Goal: Navigation & Orientation: Find specific page/section

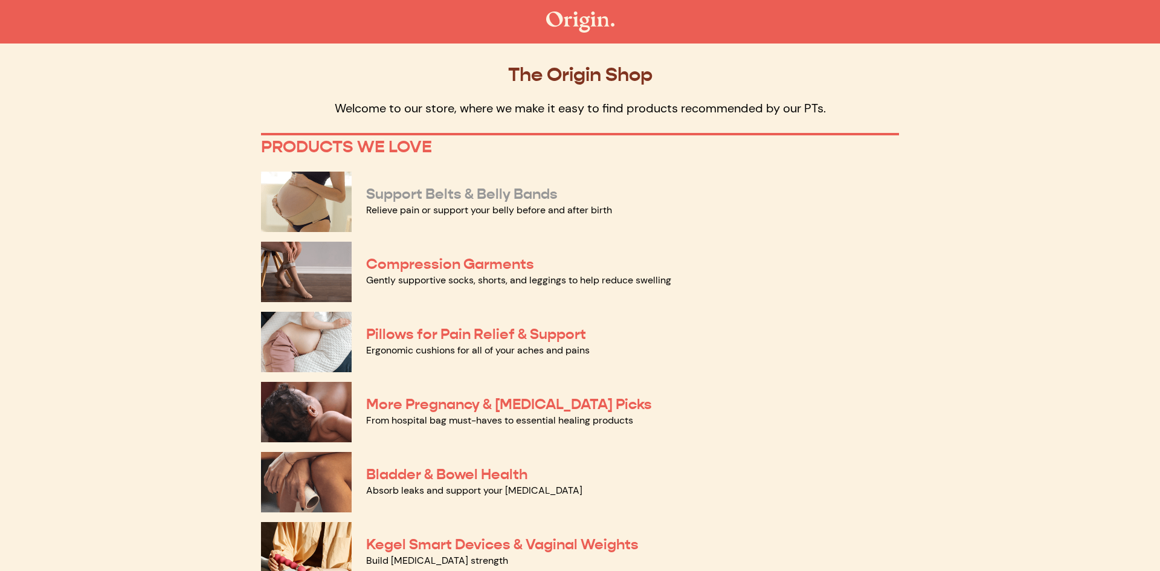
click at [453, 197] on link "Support Belts & Belly Bands" at bounding box center [462, 194] width 192 height 18
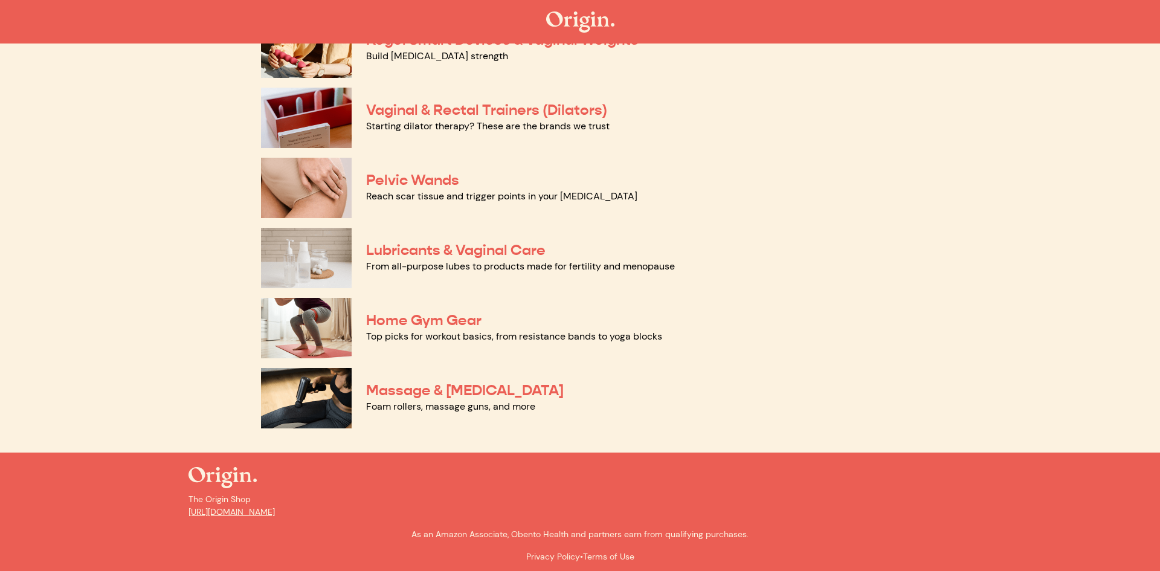
scroll to position [503, 0]
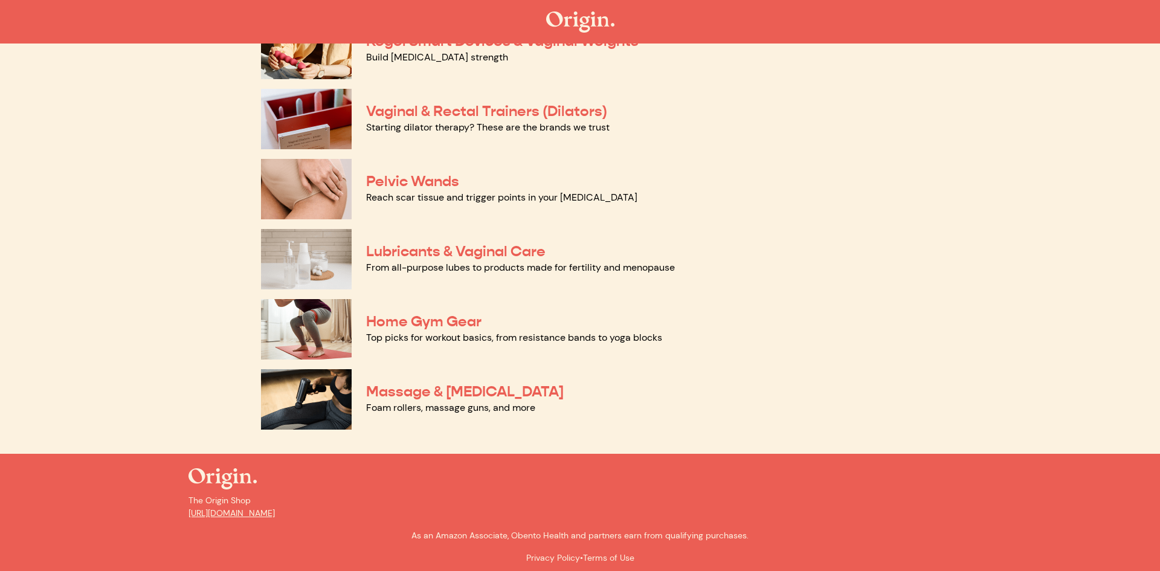
click at [318, 254] on img at bounding box center [306, 259] width 91 height 60
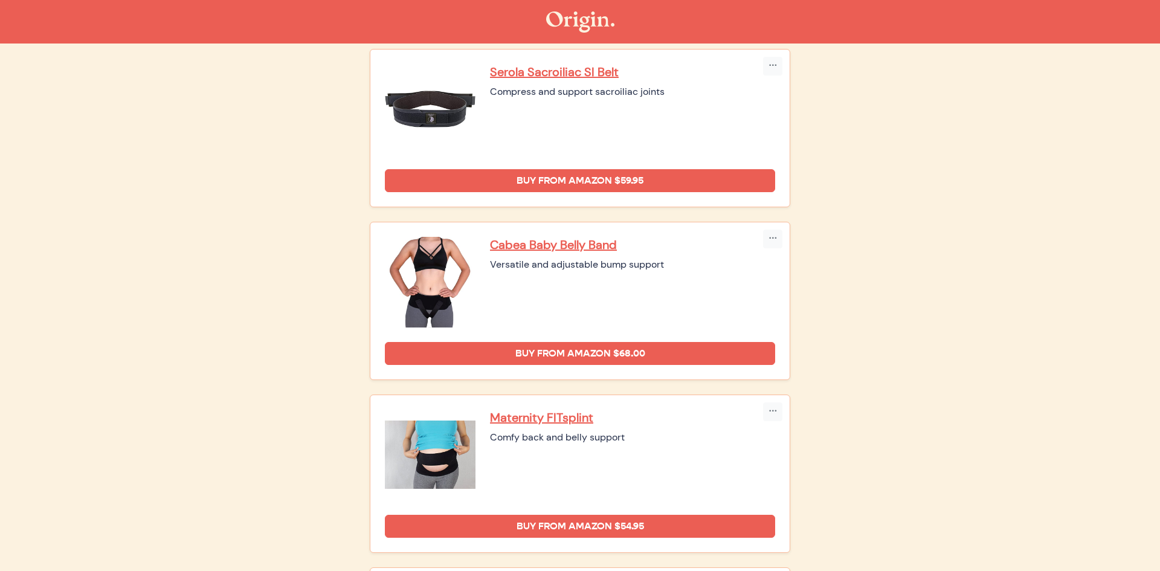
scroll to position [138, 0]
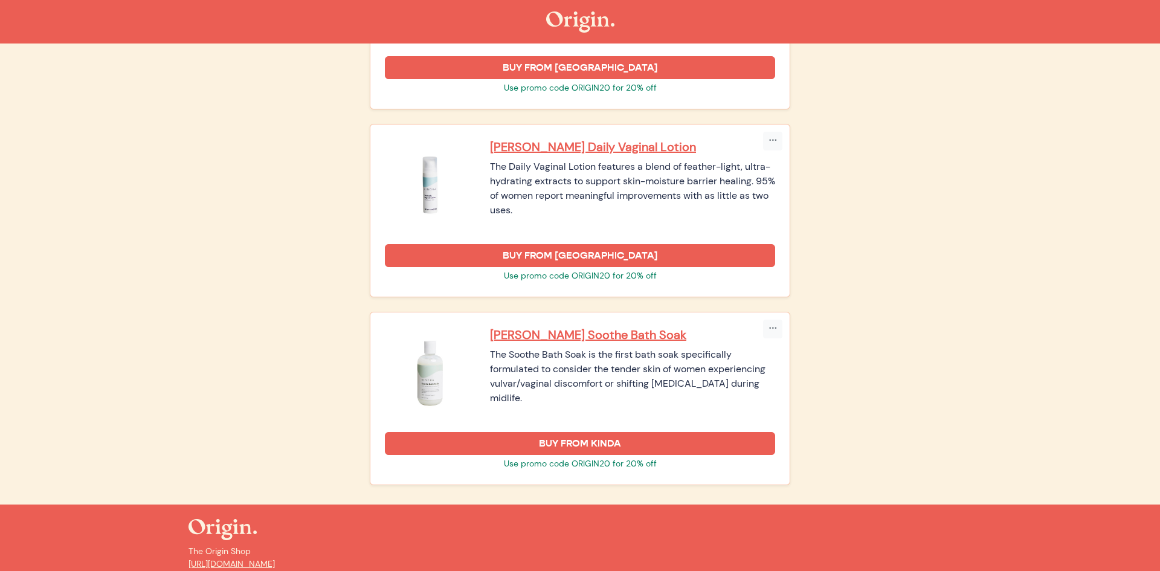
scroll to position [1478, 0]
